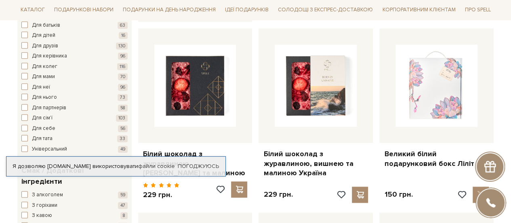
scroll to position [494, 0]
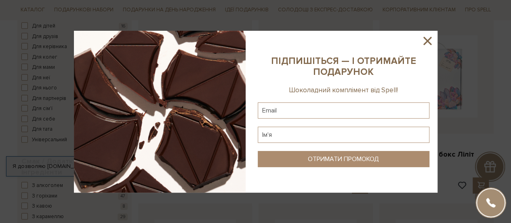
click at [427, 42] on icon at bounding box center [427, 41] width 14 height 14
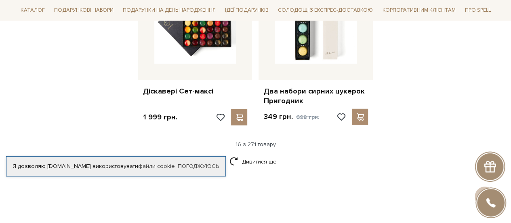
scroll to position [1059, 0]
click at [274, 155] on link "Дивитися ще" at bounding box center [255, 161] width 52 height 14
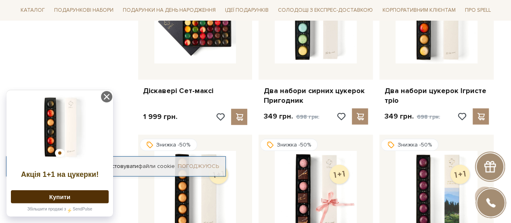
click at [192, 162] on link "Погоджуюсь" at bounding box center [198, 165] width 41 height 7
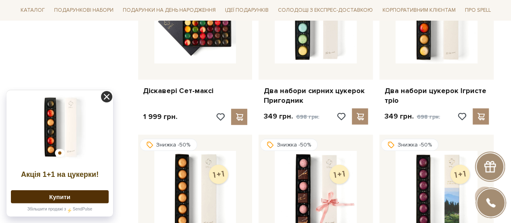
click at [110, 94] on icon at bounding box center [106, 96] width 11 height 11
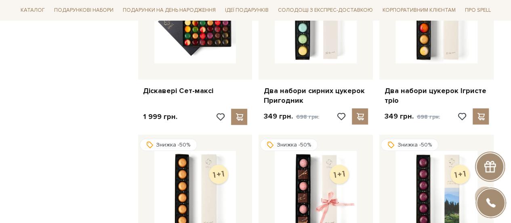
click at [106, 95] on div "Фільтр 1 - 7,0 тис. грн. Ціна від 1 до 6999 1 2 тис. 4 тис. 5 тис. 7 тис. Вибер…" at bounding box center [74, 37] width 121 height 1882
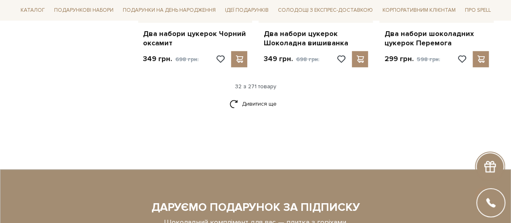
scroll to position [1966, 0]
click at [265, 99] on link "Дивитися ще" at bounding box center [255, 104] width 52 height 14
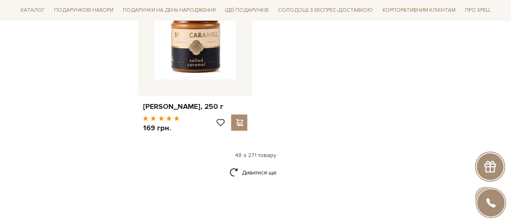
scroll to position [2941, 0]
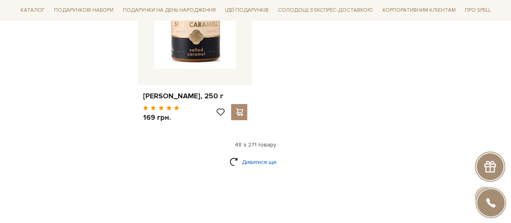
click at [254, 157] on link "Дивитися ще" at bounding box center [255, 162] width 52 height 14
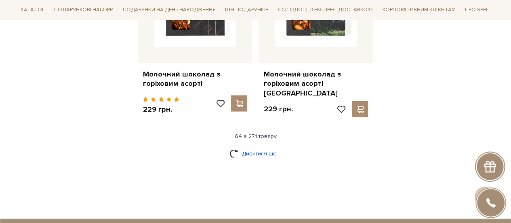
scroll to position [3822, 0]
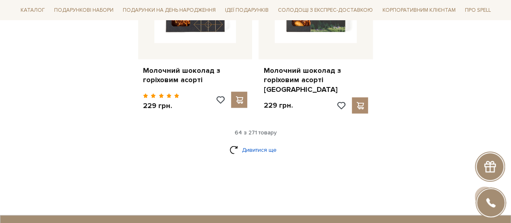
click at [260, 142] on link "Дивитися ще" at bounding box center [255, 149] width 52 height 14
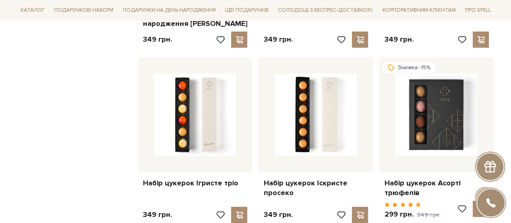
scroll to position [4460, 0]
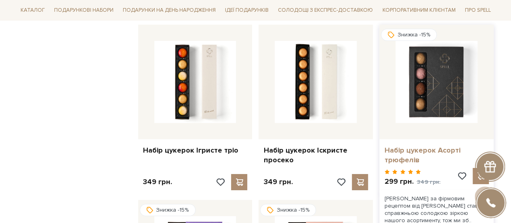
click at [406, 145] on link "Набір цукерок Асорті трюфелів" at bounding box center [436, 154] width 105 height 19
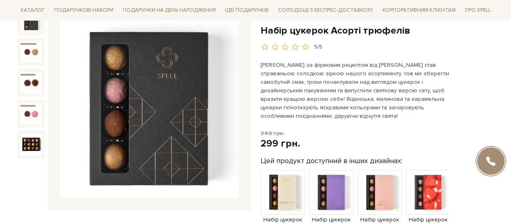
scroll to position [105, 0]
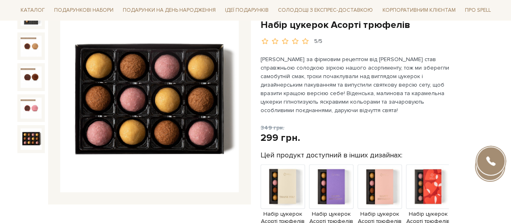
click at [34, 141] on img at bounding box center [31, 138] width 21 height 21
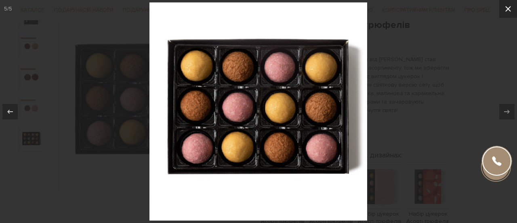
click at [510, 6] on icon at bounding box center [508, 9] width 6 height 6
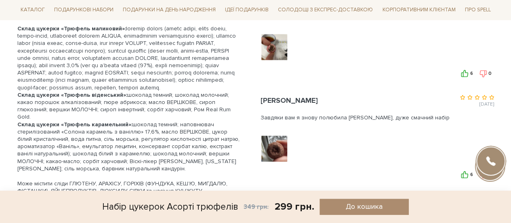
scroll to position [590, 0]
click at [270, 52] on img at bounding box center [273, 46] width 51 height 51
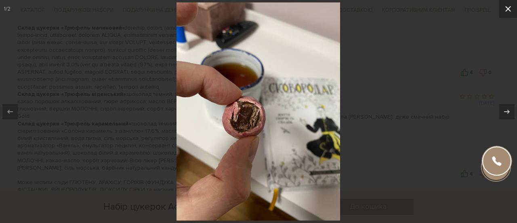
click at [506, 9] on icon at bounding box center [508, 9] width 10 height 10
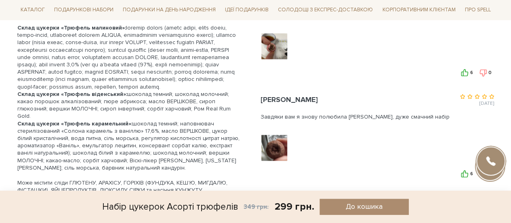
click at [273, 146] on img at bounding box center [273, 147] width 51 height 51
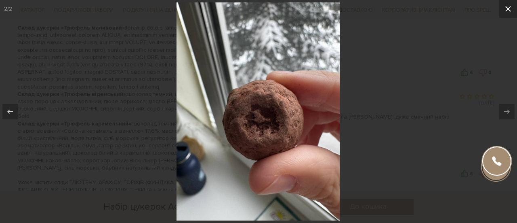
click at [507, 6] on icon at bounding box center [508, 9] width 10 height 10
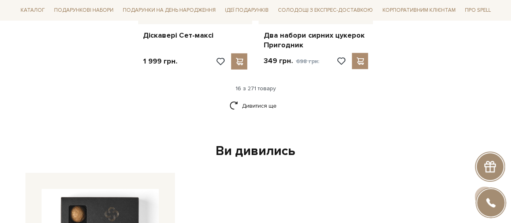
scroll to position [1115, 0]
click at [260, 100] on link "Дивитися ще" at bounding box center [255, 106] width 52 height 14
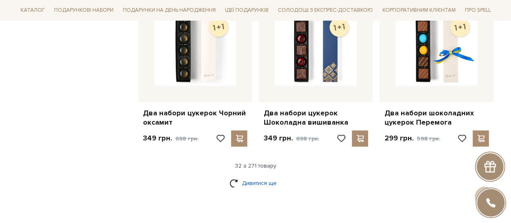
scroll to position [1945, 0]
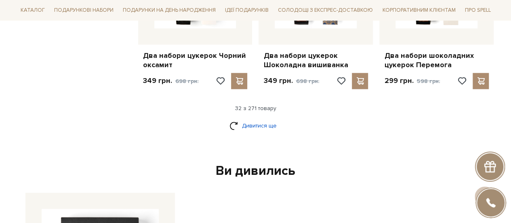
click at [254, 123] on link "Дивитися ще" at bounding box center [255, 125] width 52 height 14
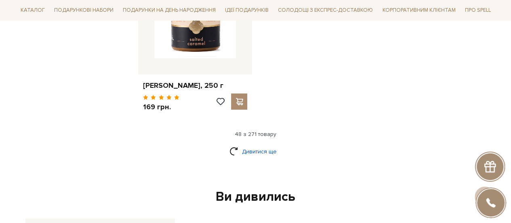
scroll to position [2967, 0]
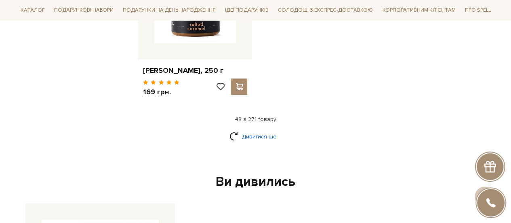
click at [253, 135] on link "Дивитися ще" at bounding box center [255, 136] width 52 height 14
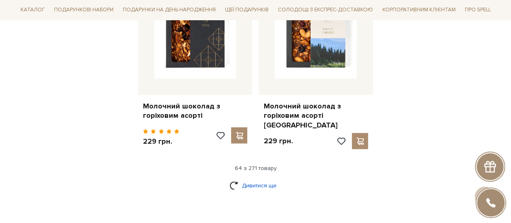
scroll to position [3789, 0]
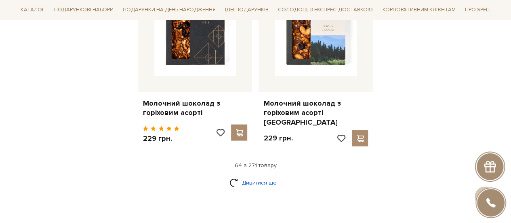
click at [253, 175] on link "Дивитися ще" at bounding box center [255, 182] width 52 height 14
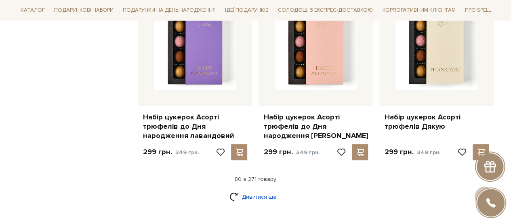
scroll to position [4669, 0]
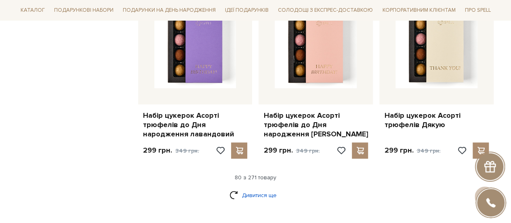
click at [255, 188] on link "Дивитися ще" at bounding box center [255, 195] width 52 height 14
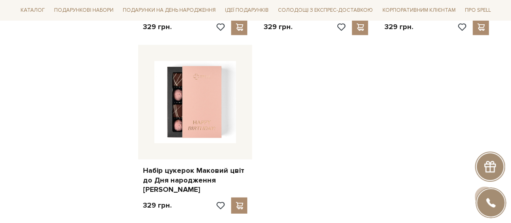
scroll to position [5707, 0]
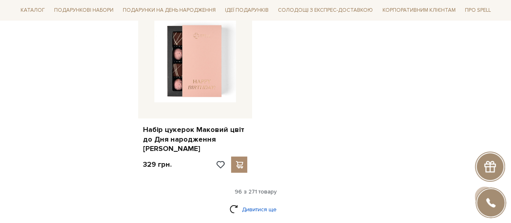
click at [254, 202] on link "Дивитися ще" at bounding box center [255, 209] width 52 height 14
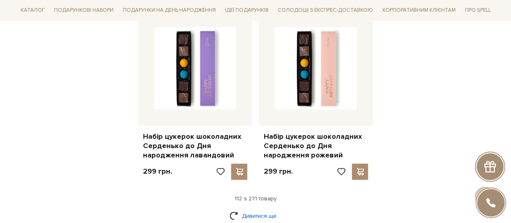
scroll to position [6571, 0]
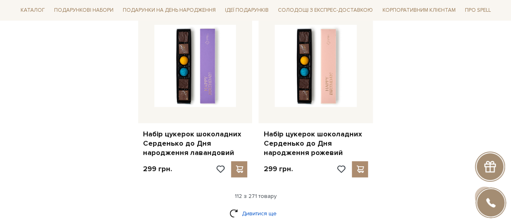
click at [258, 206] on link "Дивитися ще" at bounding box center [255, 213] width 52 height 14
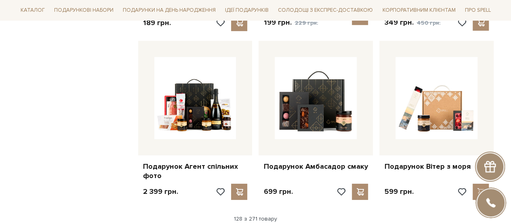
scroll to position [7415, 0]
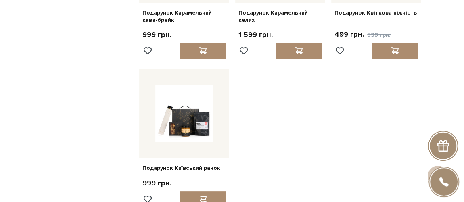
scroll to position [7692, 0]
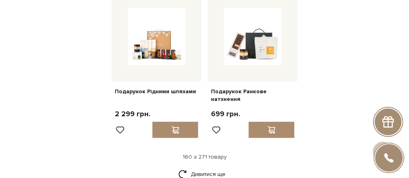
scroll to position [8543, 0]
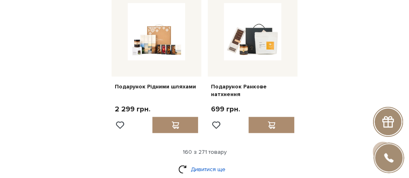
click at [197, 162] on link "Дивитися ще" at bounding box center [204, 169] width 52 height 14
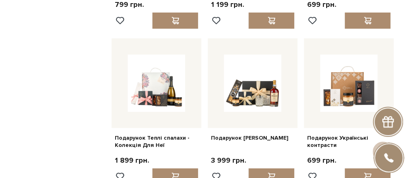
scroll to position [9298, 0]
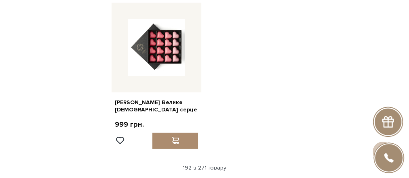
scroll to position [10291, 0]
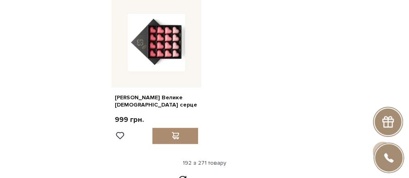
click at [201, 173] on link "Дивитися ще" at bounding box center [204, 180] width 52 height 14
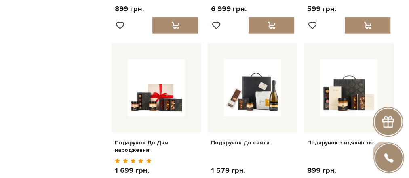
scroll to position [7245, 0]
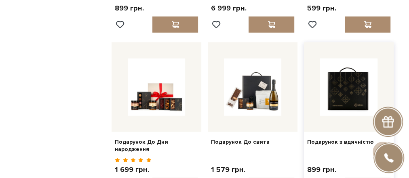
click at [359, 59] on img at bounding box center [348, 87] width 57 height 57
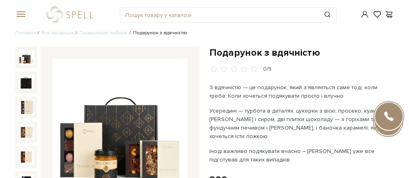
click at [171, 95] on img at bounding box center [119, 126] width 135 height 135
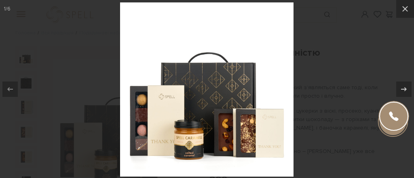
click at [171, 95] on img at bounding box center [206, 88] width 173 height 173
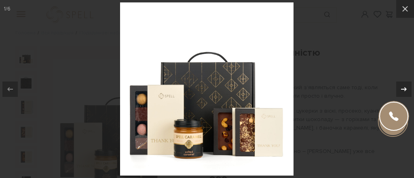
click at [401, 87] on icon at bounding box center [404, 89] width 10 height 10
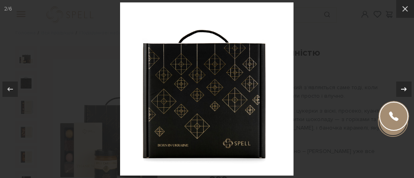
click at [401, 87] on icon at bounding box center [404, 89] width 10 height 10
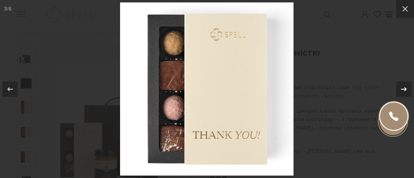
click at [401, 87] on icon at bounding box center [404, 89] width 10 height 10
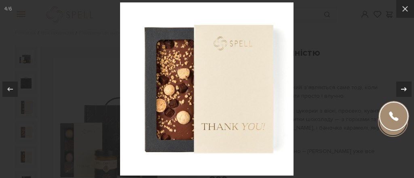
click at [401, 87] on icon at bounding box center [404, 89] width 10 height 10
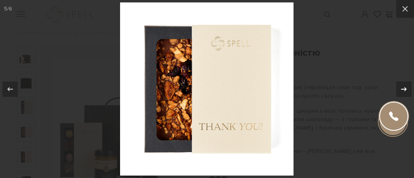
click at [401, 87] on icon at bounding box center [404, 89] width 10 height 10
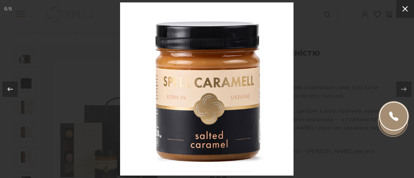
click at [407, 8] on icon at bounding box center [405, 9] width 10 height 10
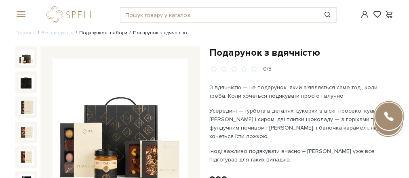
click at [112, 33] on link "Подарункові набори" at bounding box center [103, 33] width 48 height 6
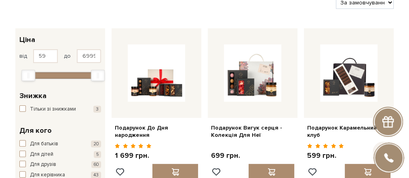
scroll to position [69, 0]
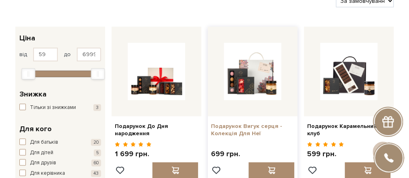
click at [246, 130] on link "Подарунок Вигук серця - Колекція Для Неї" at bounding box center [252, 130] width 83 height 15
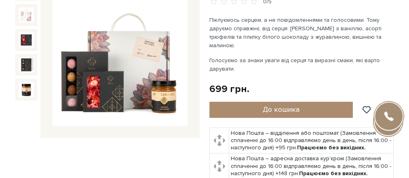
scroll to position [68, 0]
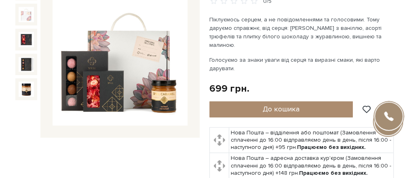
click at [142, 93] on img at bounding box center [119, 58] width 135 height 135
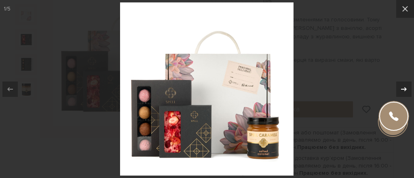
click at [401, 90] on icon at bounding box center [404, 89] width 10 height 10
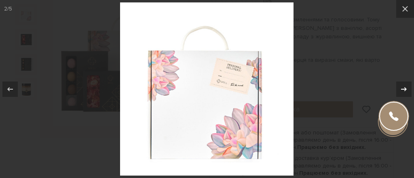
click at [401, 90] on icon at bounding box center [404, 89] width 10 height 10
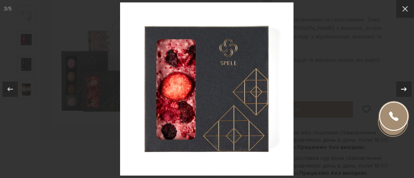
click at [401, 90] on icon at bounding box center [404, 89] width 10 height 10
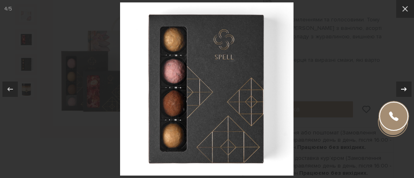
click at [401, 90] on icon at bounding box center [404, 89] width 10 height 10
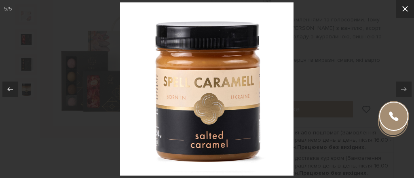
click at [404, 9] on icon at bounding box center [405, 9] width 6 height 6
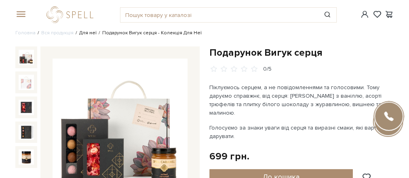
click at [89, 34] on link "Для неї" at bounding box center [87, 33] width 17 height 6
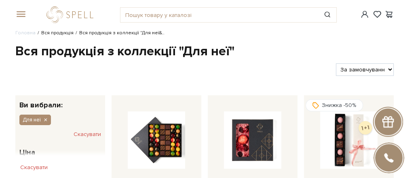
click at [57, 35] on link "Вся продукція" at bounding box center [57, 33] width 32 height 6
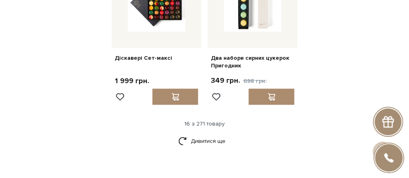
scroll to position [934, 0]
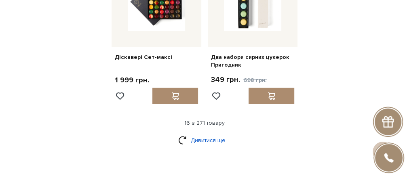
click at [204, 135] on link "Дивитися ще" at bounding box center [204, 140] width 52 height 14
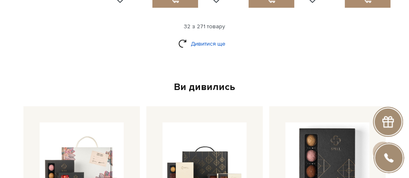
scroll to position [1821, 0]
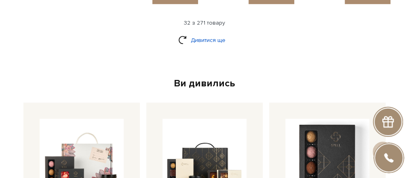
click at [198, 34] on link "Дивитися ще" at bounding box center [204, 40] width 52 height 14
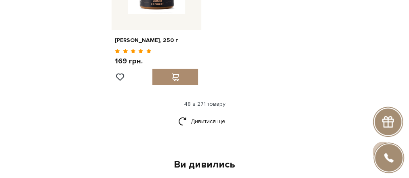
scroll to position [2699, 0]
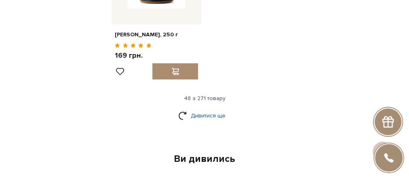
click at [214, 110] on link "Дивитися ще" at bounding box center [204, 116] width 52 height 14
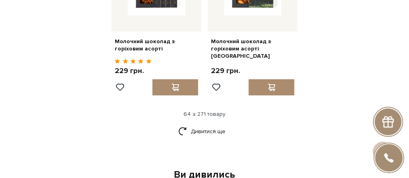
scroll to position [3487, 0]
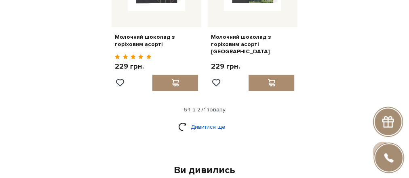
click at [212, 120] on link "Дивитися ще" at bounding box center [204, 127] width 52 height 14
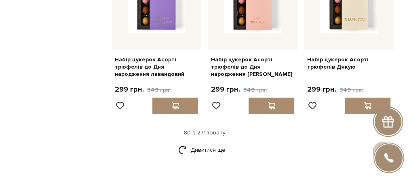
scroll to position [4295, 0]
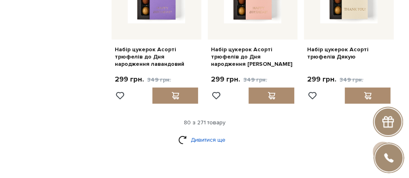
click at [206, 133] on link "Дивитися ще" at bounding box center [204, 140] width 52 height 14
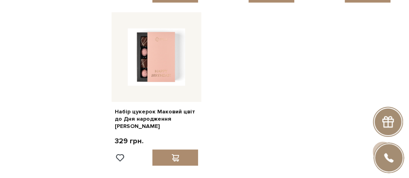
scroll to position [5208, 0]
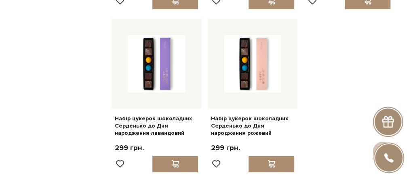
scroll to position [6000, 0]
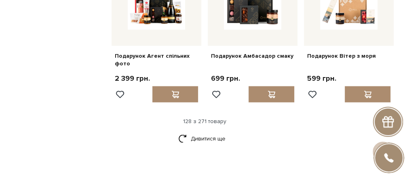
scroll to position [6876, 0]
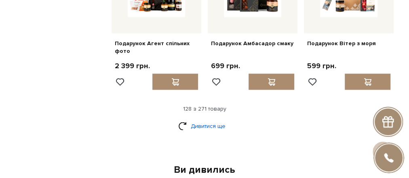
click at [197, 119] on link "Дивитися ще" at bounding box center [204, 126] width 52 height 14
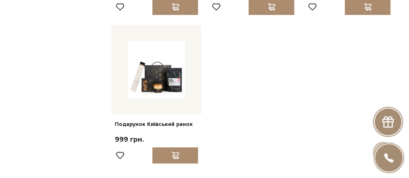
scroll to position [7739, 0]
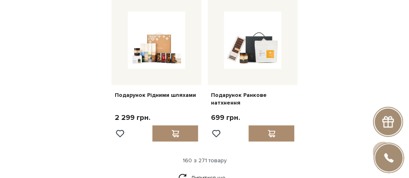
scroll to position [8544, 0]
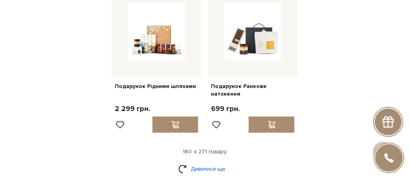
click at [211, 162] on link "Дивитися ще" at bounding box center [204, 169] width 52 height 14
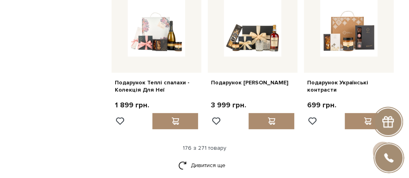
scroll to position [9369, 0]
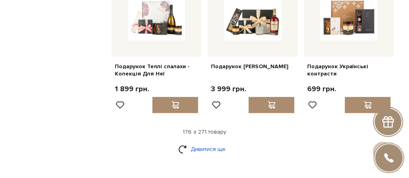
click at [206, 142] on link "Дивитися ще" at bounding box center [204, 149] width 52 height 14
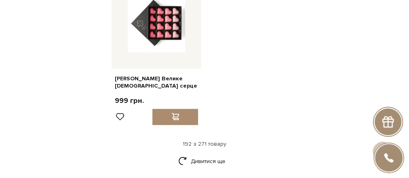
scroll to position [10311, 0]
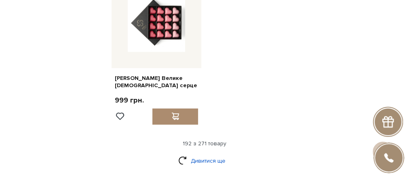
click at [202, 154] on link "Дивитися ще" at bounding box center [204, 161] width 52 height 14
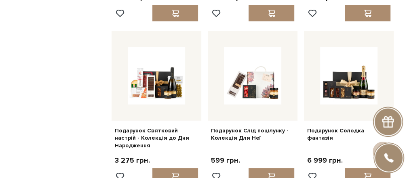
scroll to position [8820, 0]
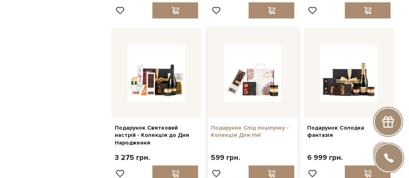
click at [241, 124] on link "Подарунок Слід поцілунку - Колекція Для Неї" at bounding box center [252, 131] width 83 height 15
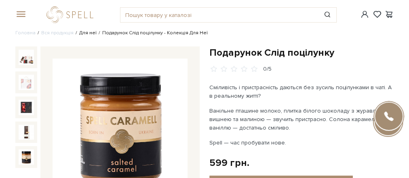
click at [86, 34] on link "Для неї" at bounding box center [87, 33] width 17 height 6
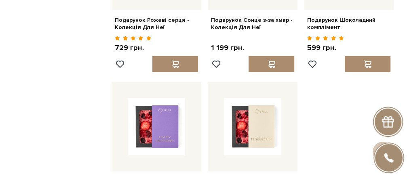
scroll to position [824, 0]
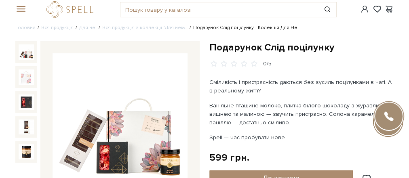
scroll to position [27, 0]
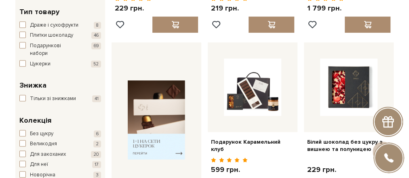
scroll to position [214, 0]
click at [22, 64] on span "button" at bounding box center [22, 63] width 6 height 6
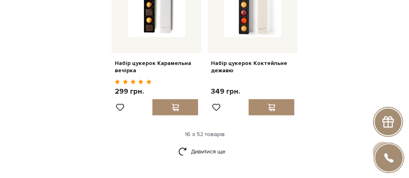
scroll to position [927, 0]
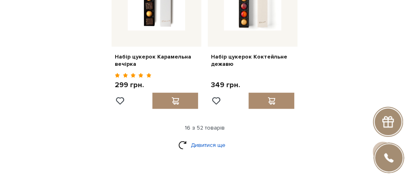
click at [200, 143] on link "Дивитися ще" at bounding box center [204, 145] width 52 height 14
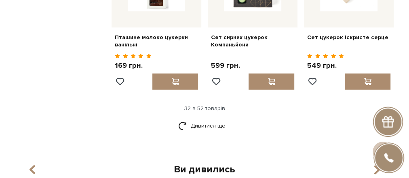
scroll to position [1754, 0]
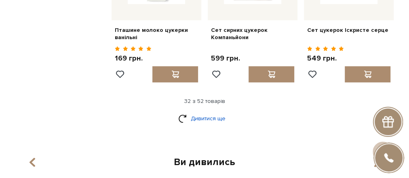
click at [199, 113] on link "Дивитися ще" at bounding box center [204, 118] width 52 height 14
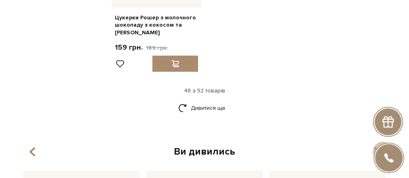
scroll to position [2737, 0]
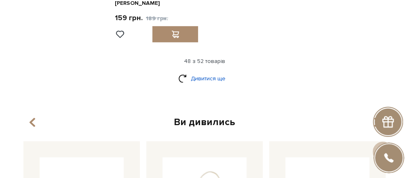
click at [196, 72] on link "Дивитися ще" at bounding box center [204, 78] width 52 height 14
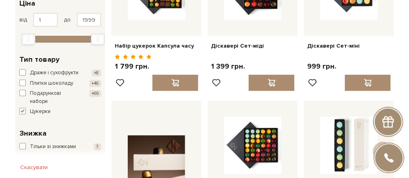
scroll to position [153, 0]
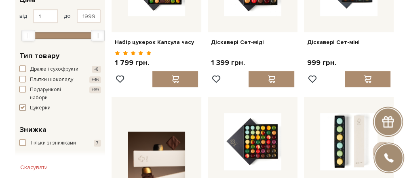
click at [21, 107] on span "button" at bounding box center [22, 107] width 6 height 6
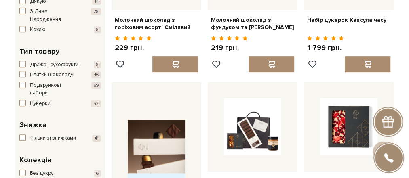
scroll to position [174, 0]
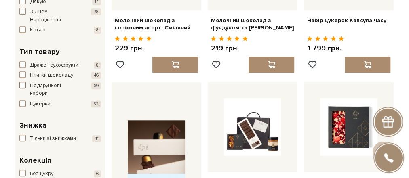
click at [22, 85] on span "button" at bounding box center [22, 85] width 6 height 6
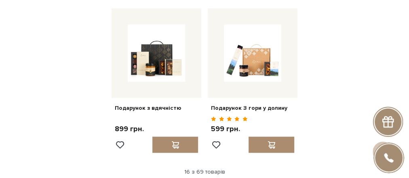
scroll to position [901, 0]
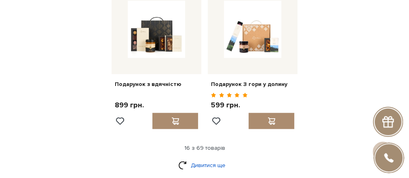
click at [207, 158] on link "Дивитися ще" at bounding box center [204, 165] width 52 height 14
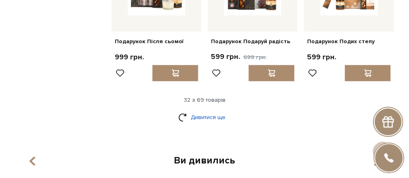
scroll to position [1726, 0]
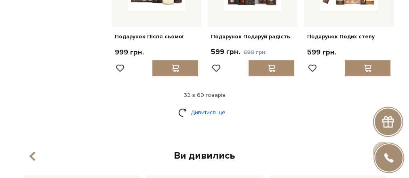
click at [202, 105] on link "Дивитися ще" at bounding box center [204, 112] width 52 height 14
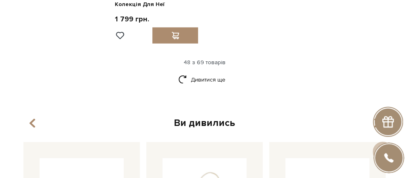
scroll to position [2718, 0]
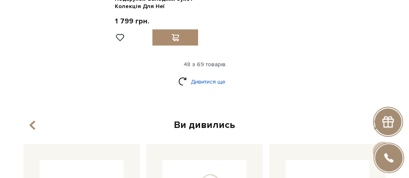
click at [199, 75] on link "Дивитися ще" at bounding box center [204, 82] width 52 height 14
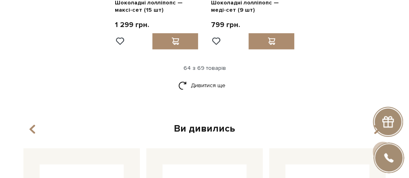
scroll to position [3503, 0]
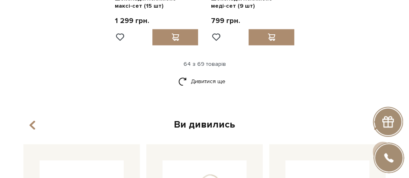
click at [197, 118] on div "Ви дивились" at bounding box center [204, 124] width 368 height 13
click at [198, 74] on link "Дивитися ще" at bounding box center [204, 81] width 52 height 14
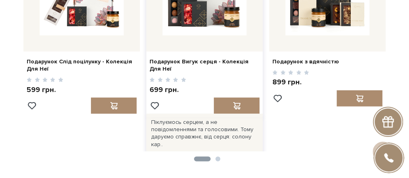
scroll to position [4022, 0]
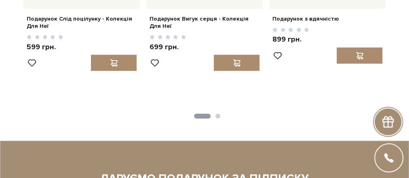
click at [217, 114] on button "2" at bounding box center [217, 116] width 5 height 5
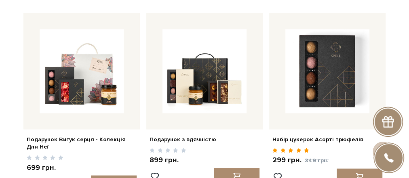
scroll to position [3899, 0]
